Goal: Check status: Check status

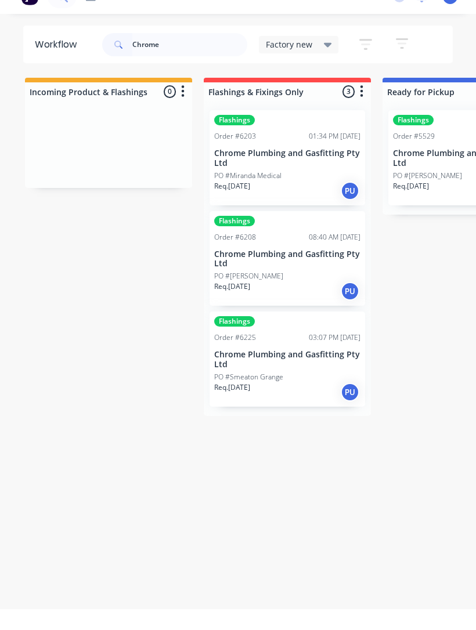
click at [303, 393] on div "PO #Smeaton Grange" at bounding box center [287, 398] width 146 height 10
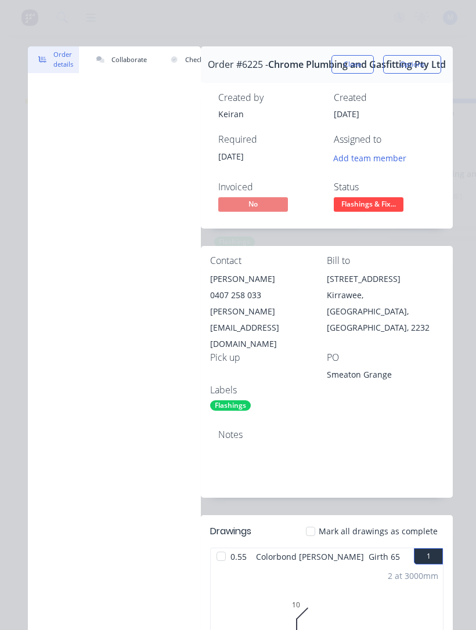
click at [386, 206] on span "Flashings & Fix..." at bounding box center [368, 204] width 70 height 14
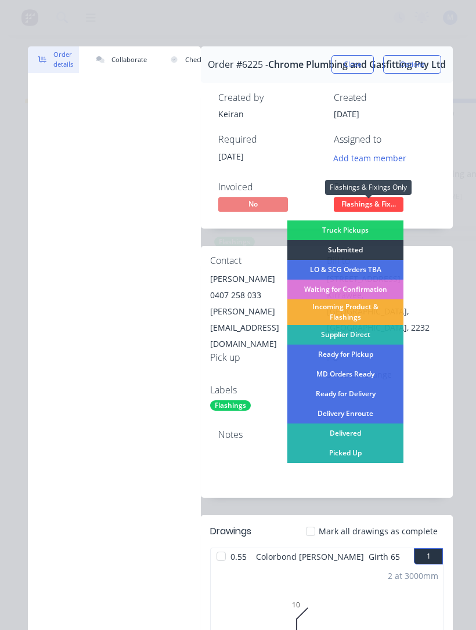
click at [355, 452] on div "Picked Up" at bounding box center [345, 453] width 116 height 20
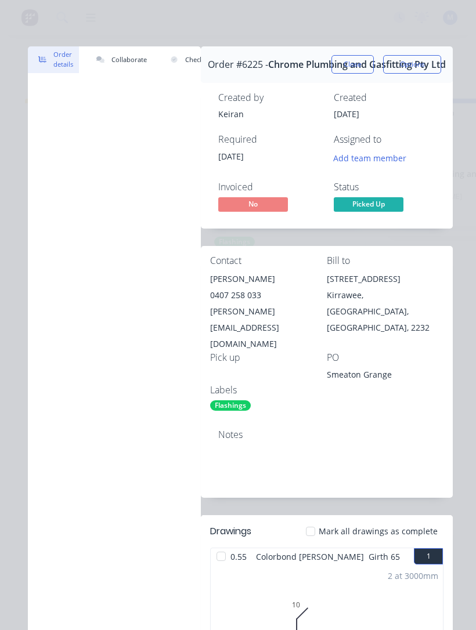
click at [354, 67] on button "Close" at bounding box center [352, 64] width 42 height 19
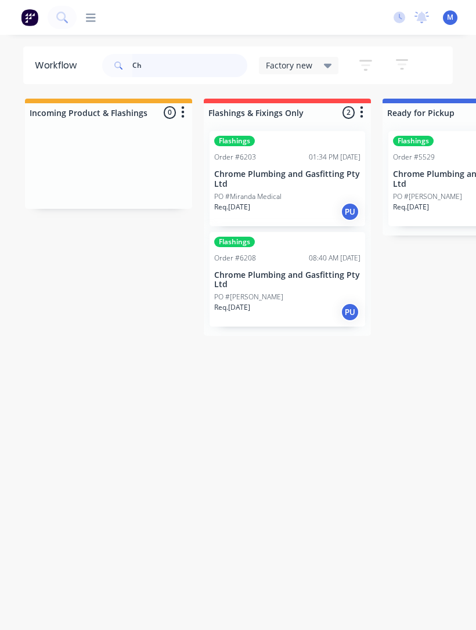
type input "C"
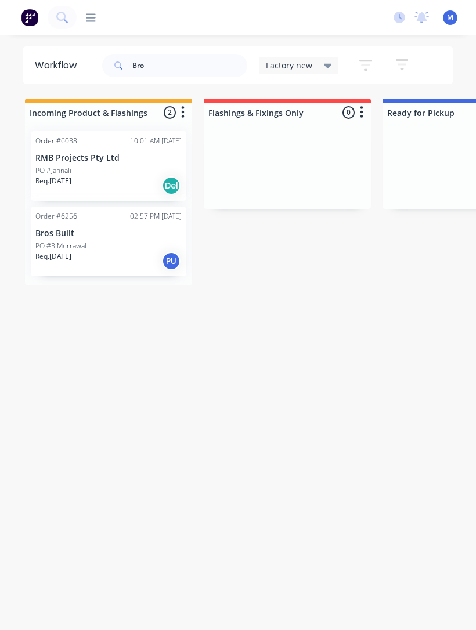
click at [117, 246] on div "PO #3 Murrawal" at bounding box center [108, 246] width 146 height 10
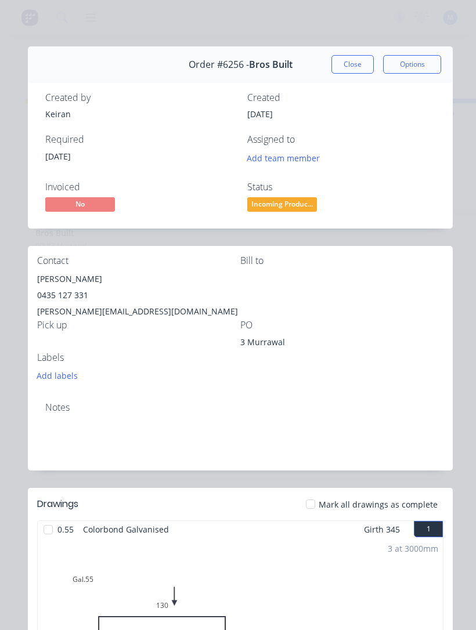
click at [299, 202] on span "Incoming Produc..." at bounding box center [282, 204] width 70 height 14
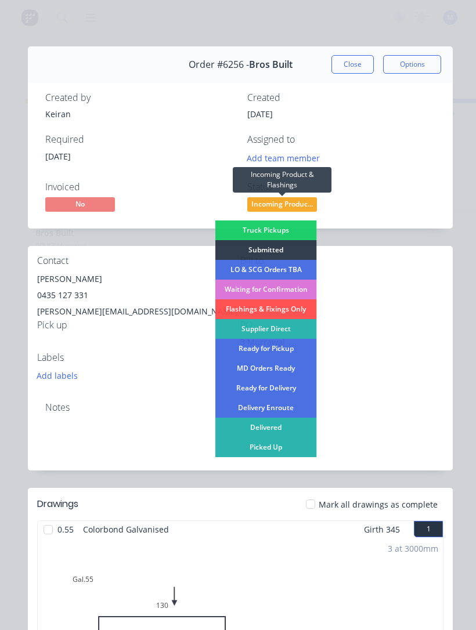
click at [282, 448] on div "Picked Up" at bounding box center [265, 447] width 101 height 20
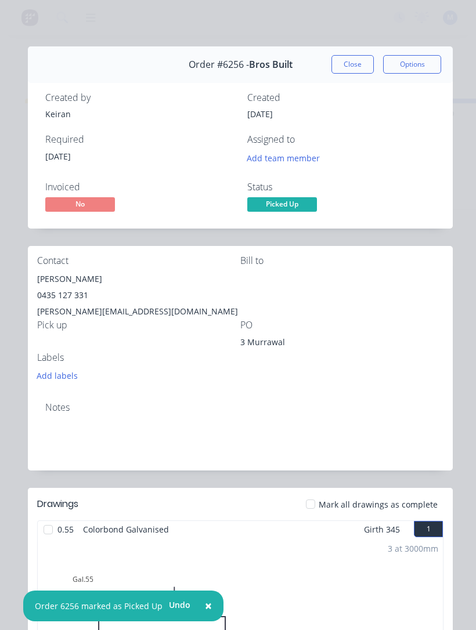
click at [359, 67] on button "Close" at bounding box center [352, 64] width 42 height 19
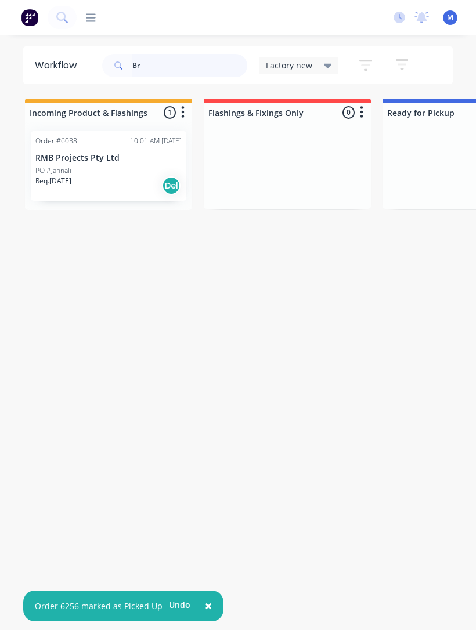
type input "B"
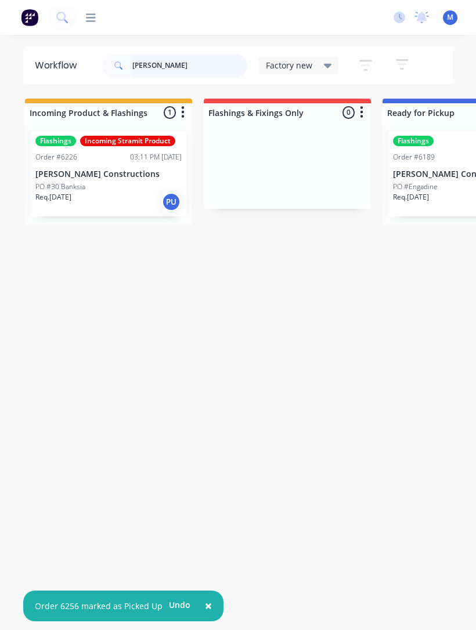
type input "Trent"
click at [57, 184] on p "PO #30 Banksia" at bounding box center [60, 187] width 50 height 10
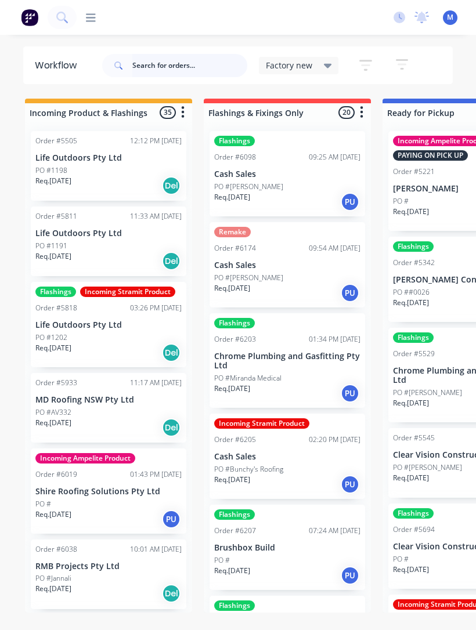
click at [189, 63] on input "text" at bounding box center [189, 65] width 115 height 23
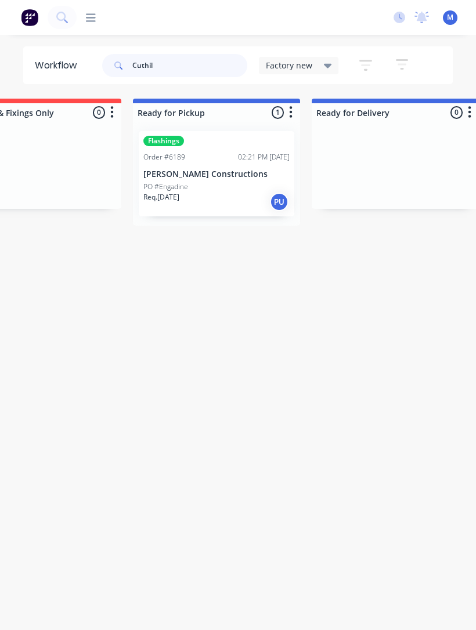
scroll to position [0, 235]
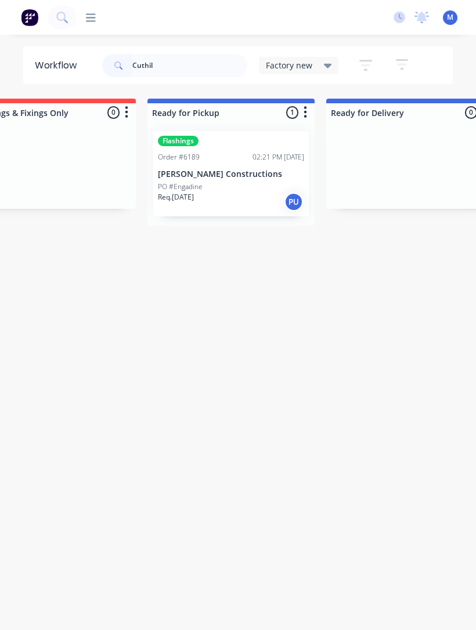
click at [233, 172] on p "[PERSON_NAME] Constructions" at bounding box center [231, 174] width 146 height 10
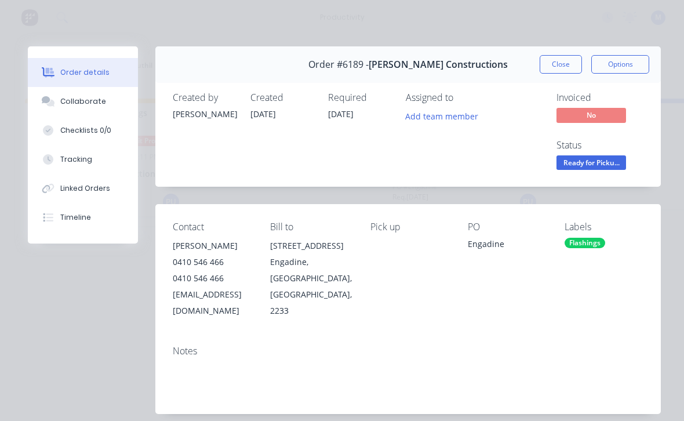
scroll to position [0, 0]
click at [475, 168] on span "Ready for Picku..." at bounding box center [592, 162] width 70 height 14
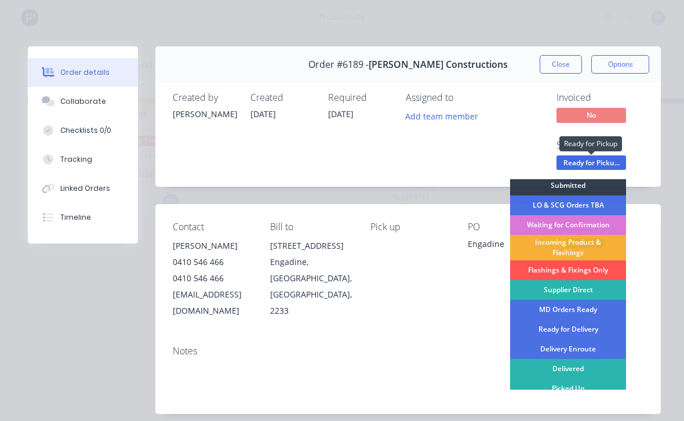
scroll to position [23, 0]
click at [475, 391] on div "Picked Up" at bounding box center [568, 389] width 116 height 20
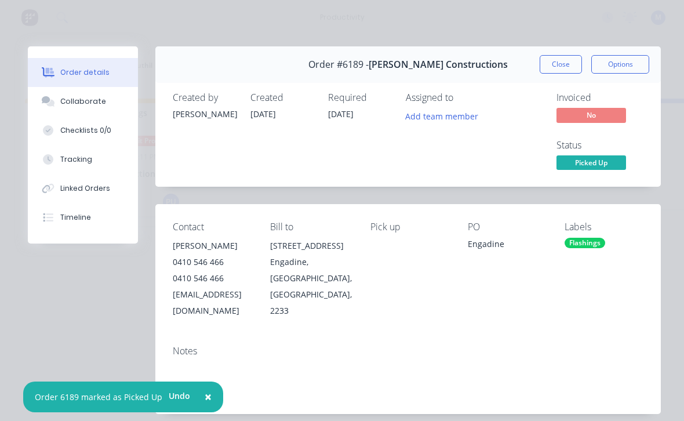
click at [475, 64] on button "Close" at bounding box center [561, 64] width 42 height 19
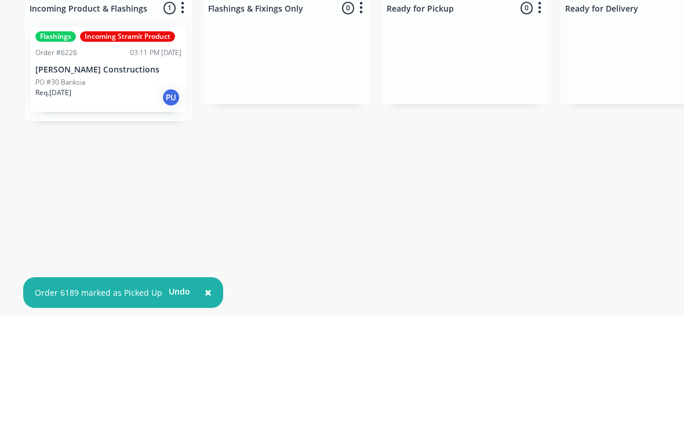
click at [117, 169] on p "[PERSON_NAME] Constructions" at bounding box center [108, 174] width 146 height 10
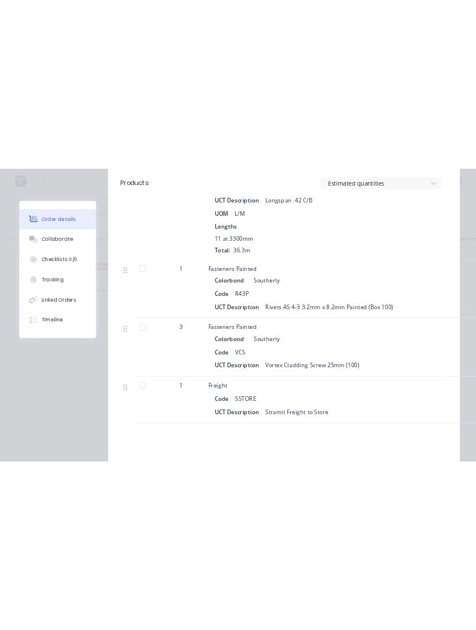
scroll to position [0, 0]
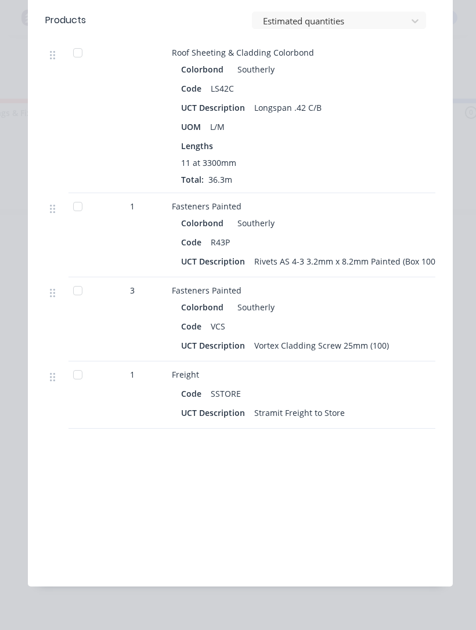
click at [79, 293] on div at bounding box center [77, 290] width 23 height 23
click at [76, 205] on div at bounding box center [77, 206] width 23 height 23
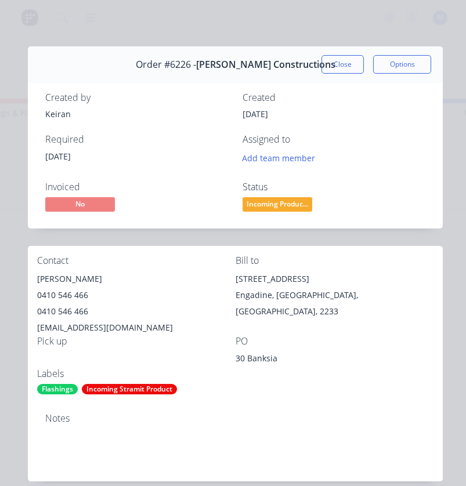
click at [290, 199] on span "Incoming Produc..." at bounding box center [277, 204] width 70 height 14
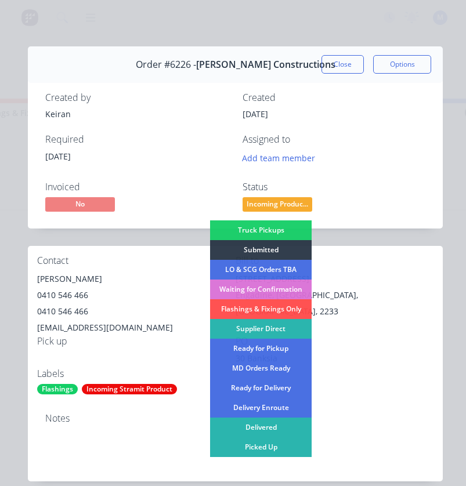
click at [282, 447] on div "Picked Up" at bounding box center [260, 447] width 101 height 20
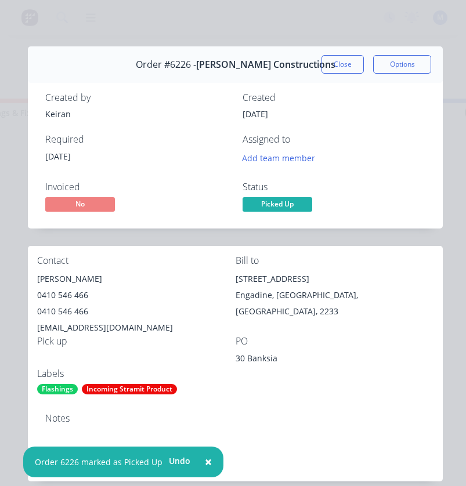
click at [340, 62] on button "Close" at bounding box center [342, 64] width 42 height 19
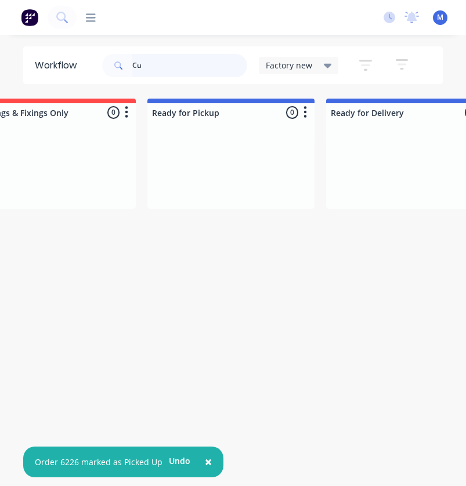
type input "C"
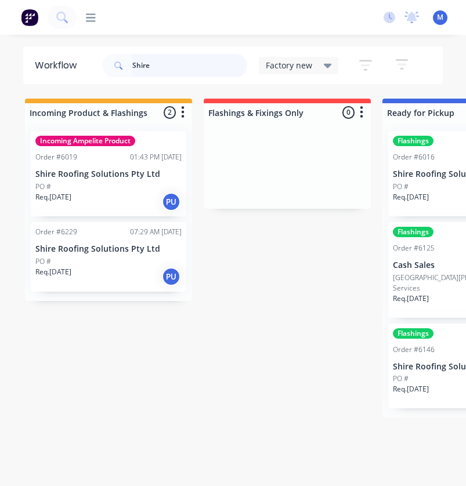
type input "Shire"
click at [81, 262] on div "PO #" at bounding box center [108, 261] width 146 height 10
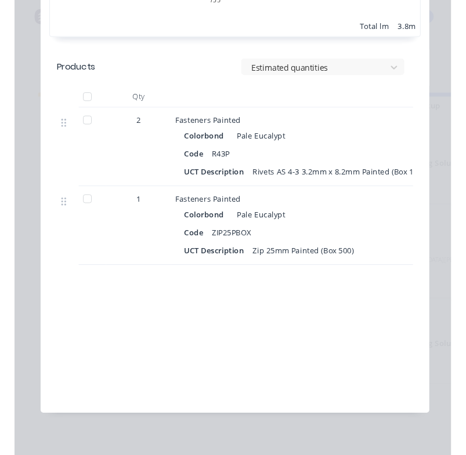
scroll to position [1706, 0]
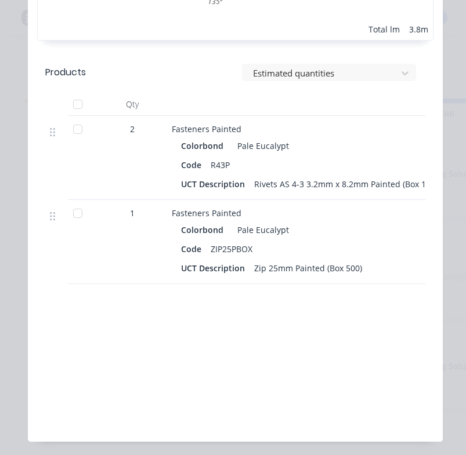
click at [364, 326] on div "Labour $0.00 Sub total $1,373.08 Margin $0.00 ( 0.00 %) Tax $137.32 Total $1,51…" at bounding box center [235, 365] width 396 height 135
